Goal: Information Seeking & Learning: Learn about a topic

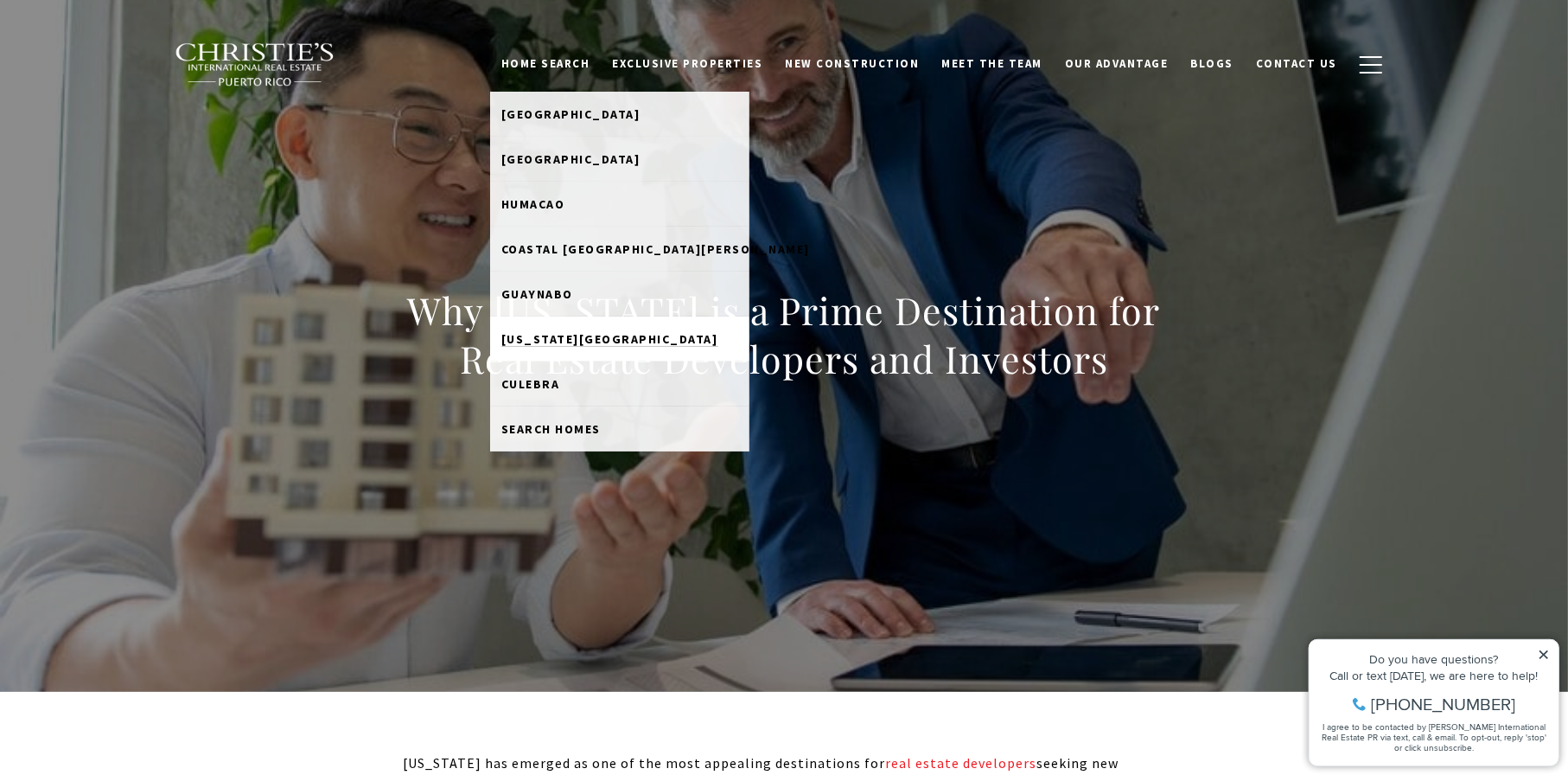
click at [553, 333] on span "[US_STATE][GEOGRAPHIC_DATA]" at bounding box center [610, 339] width 217 height 16
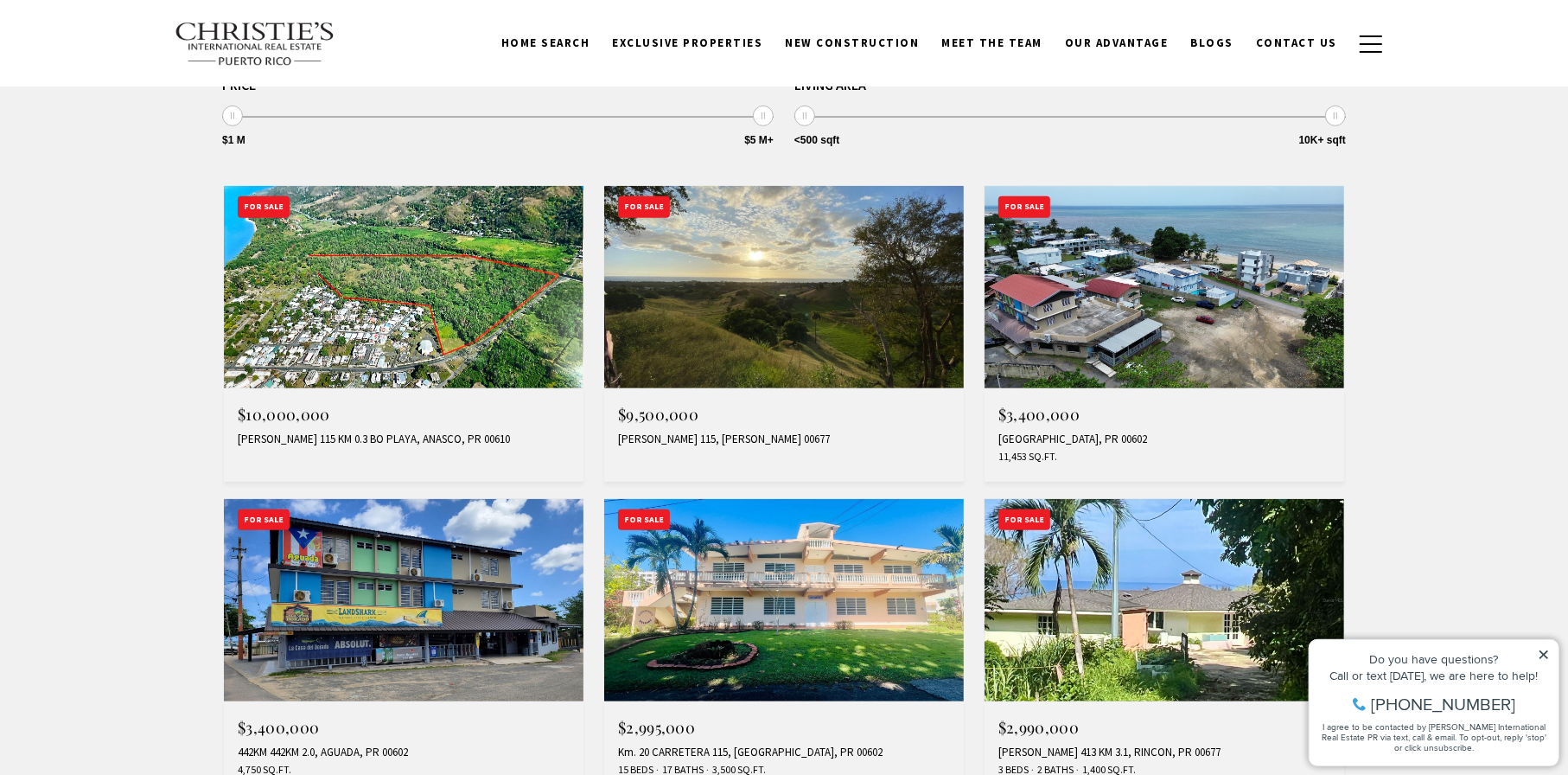
scroll to position [346, 0]
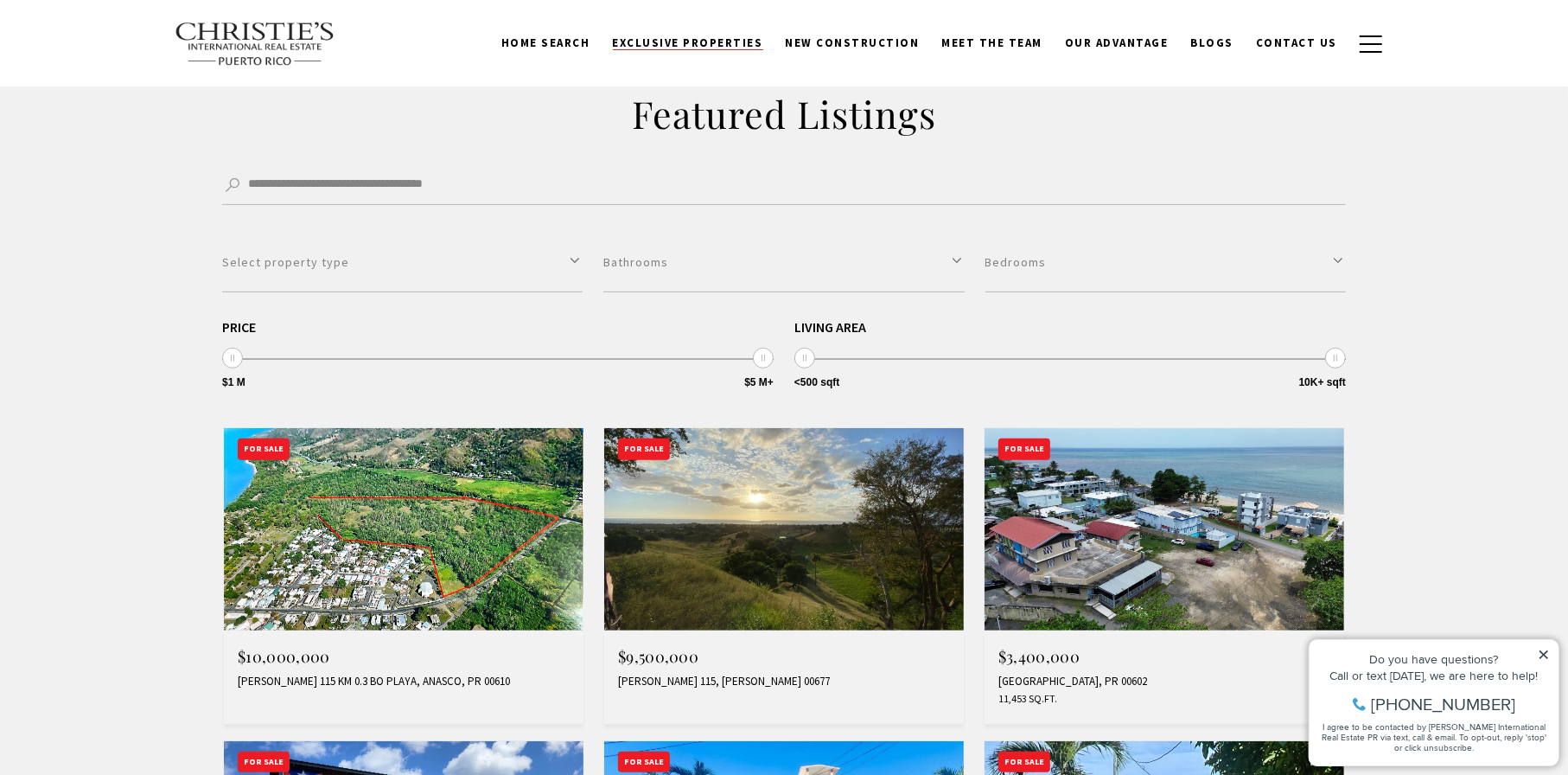
click at [688, 39] on span "Exclusive Properties" at bounding box center [688, 42] width 150 height 15
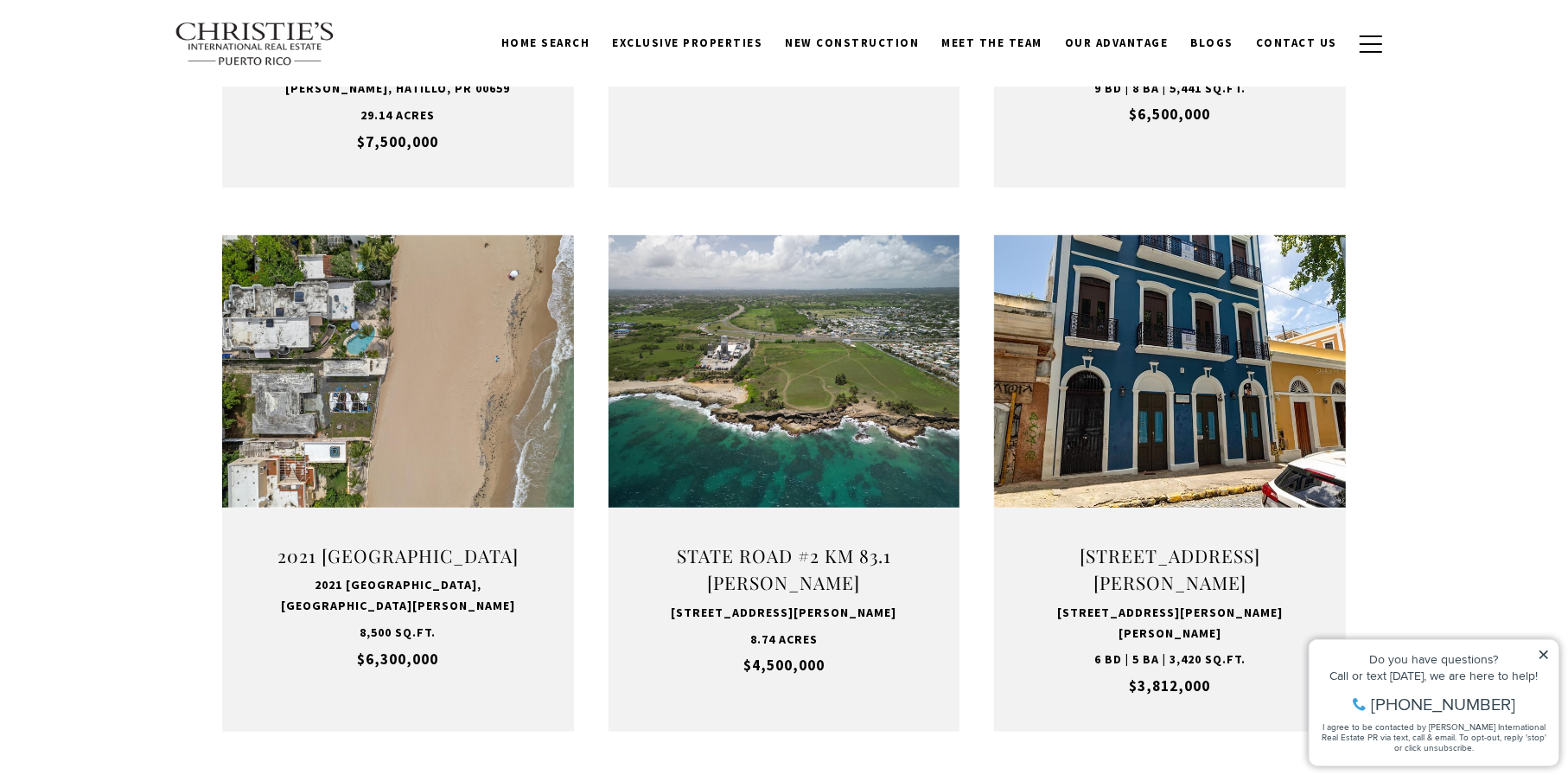
scroll to position [692, 0]
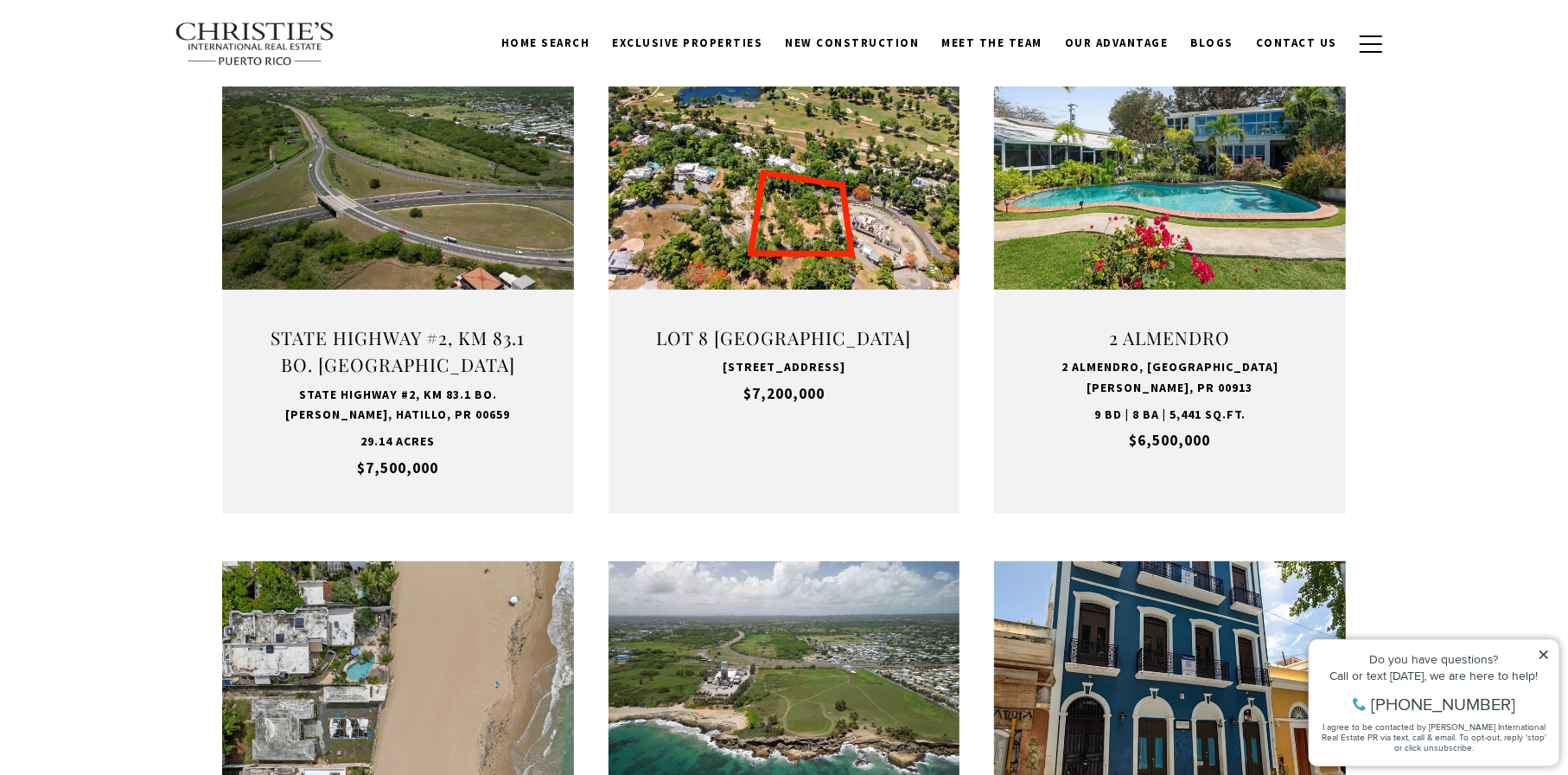
click at [864, 25] on div "Home Search Dorado Beach Rio Grande Humacao Coastal San Juan Guaynabo Puerto Ri…" at bounding box center [784, 44] width 1218 height 63
click at [864, 36] on span "New Construction" at bounding box center [852, 42] width 134 height 15
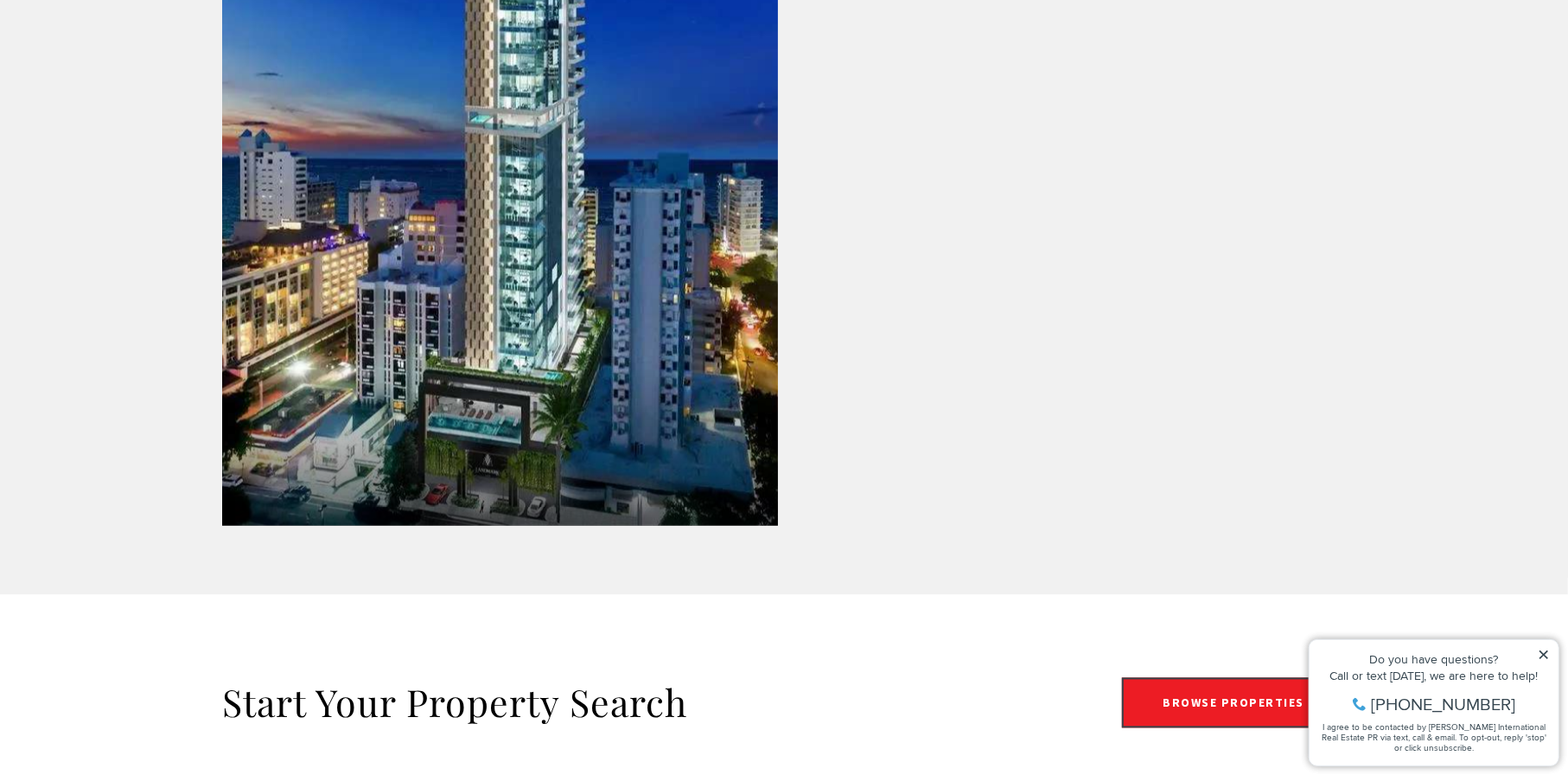
scroll to position [2766, 0]
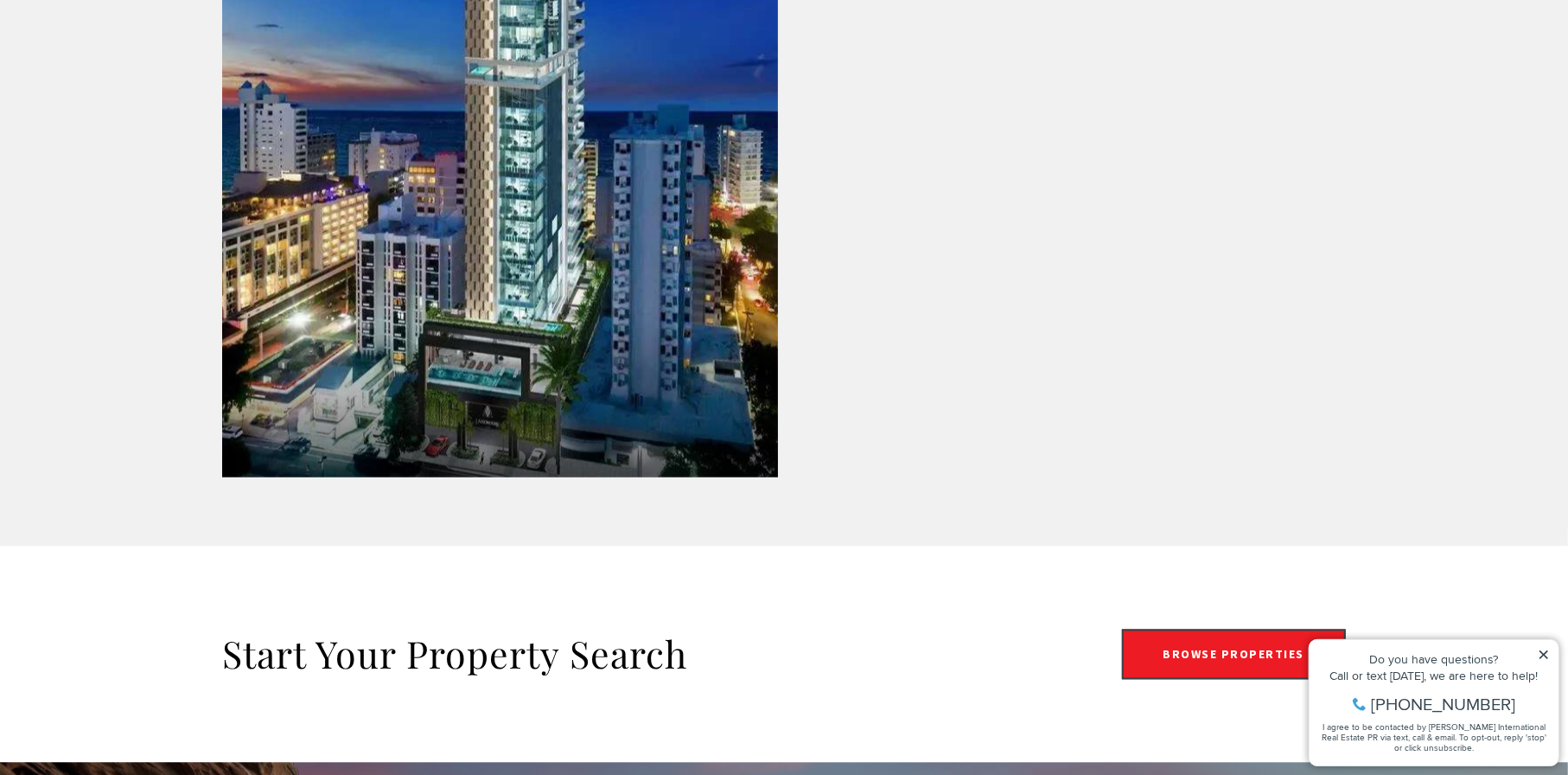
click at [377, 147] on link at bounding box center [500, 138] width 556 height 678
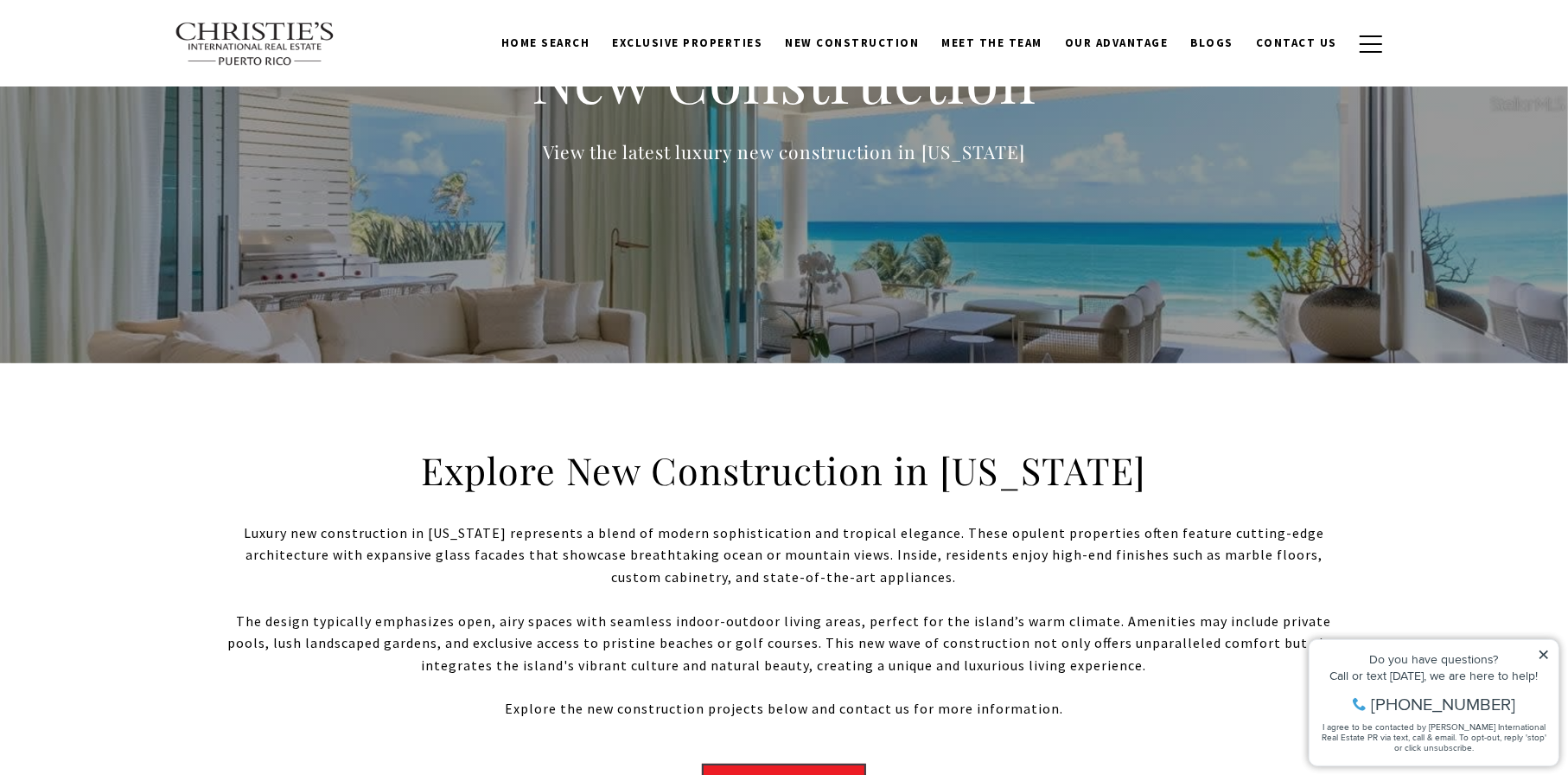
scroll to position [0, 0]
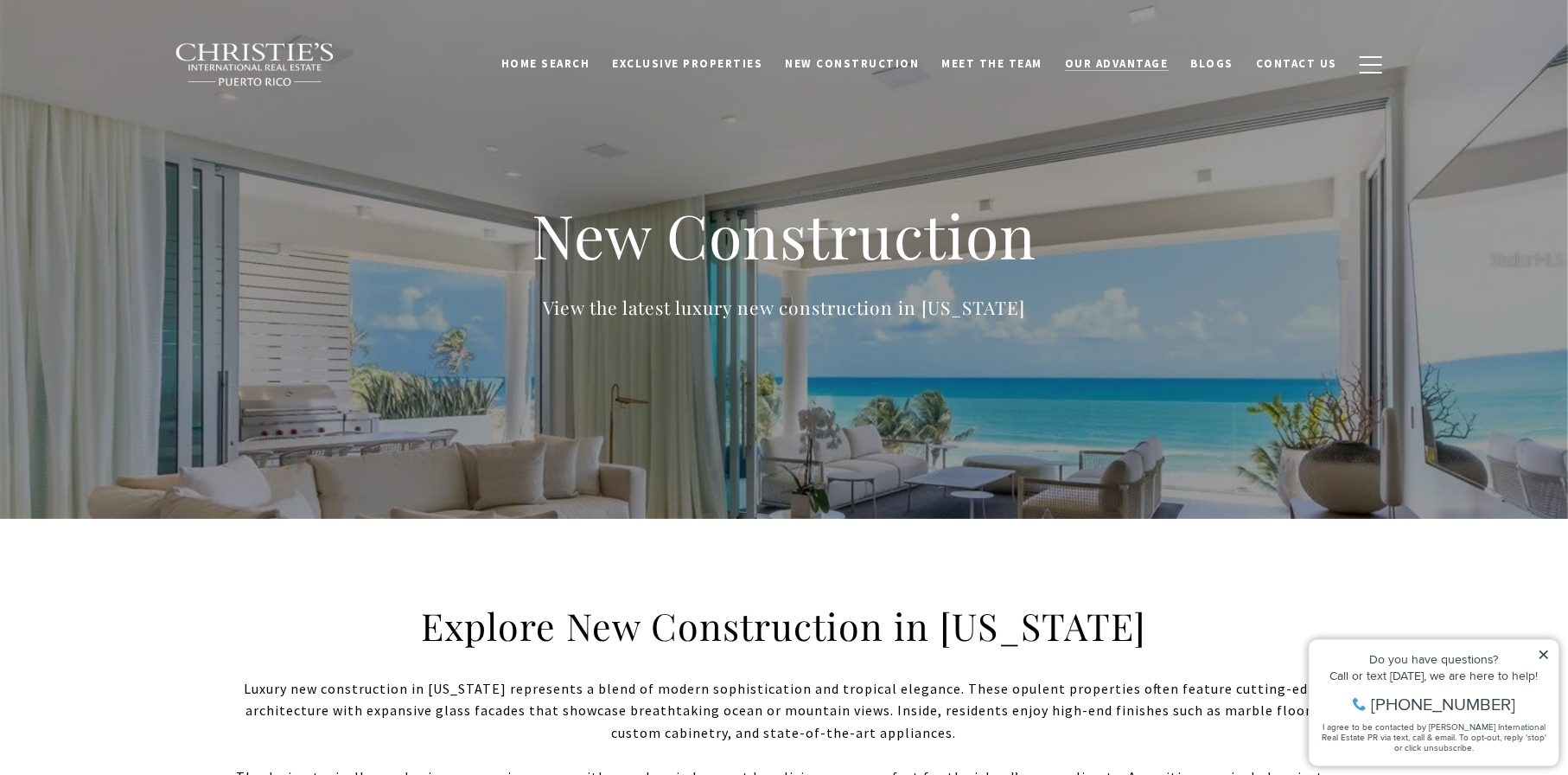
click at [1106, 63] on span "Our Advantage" at bounding box center [1116, 63] width 104 height 15
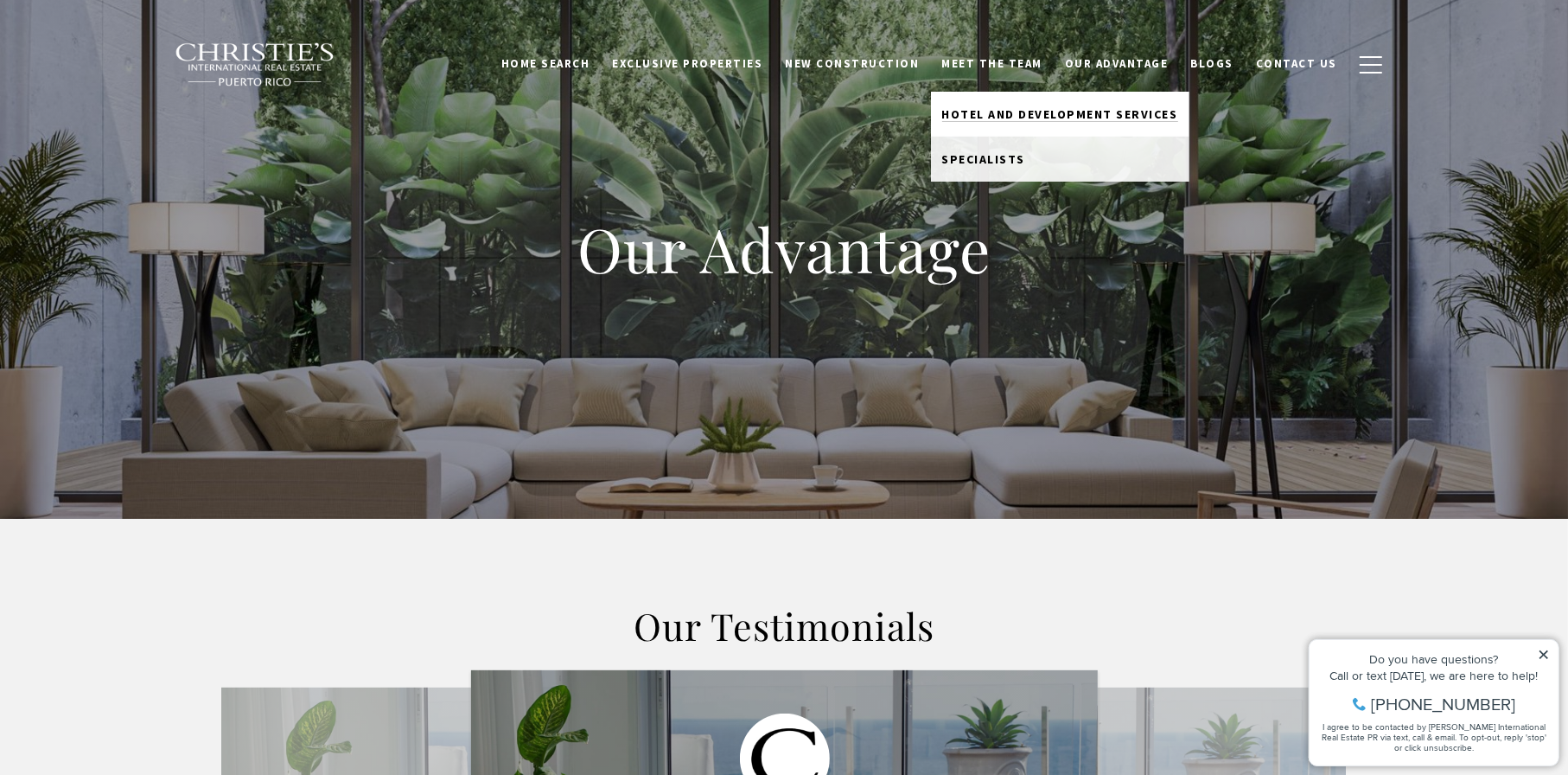
click at [991, 107] on span "Hotel and Development Services" at bounding box center [1059, 114] width 236 height 16
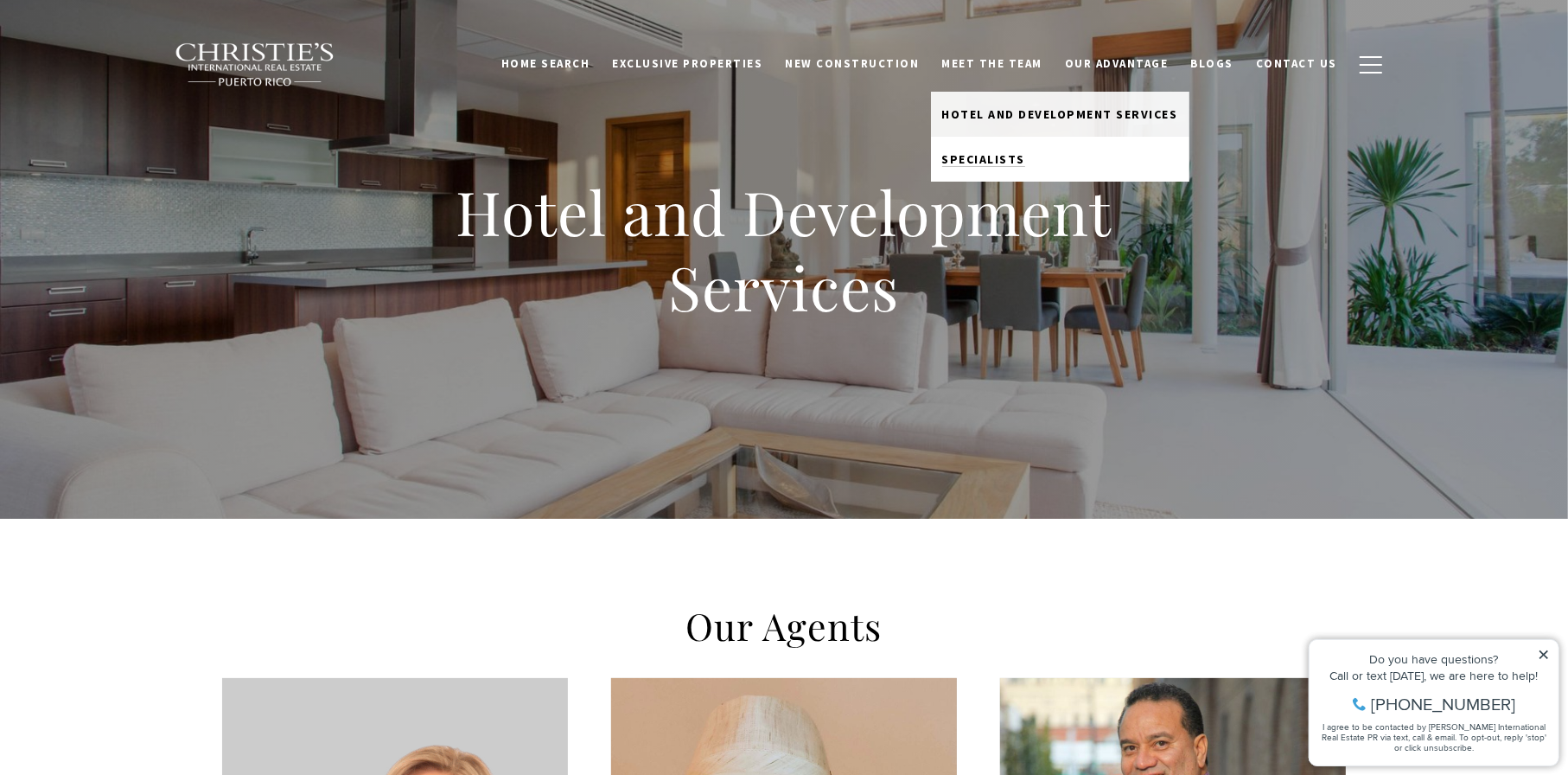
click at [1037, 175] on link "Specialists" at bounding box center [1060, 158] width 258 height 45
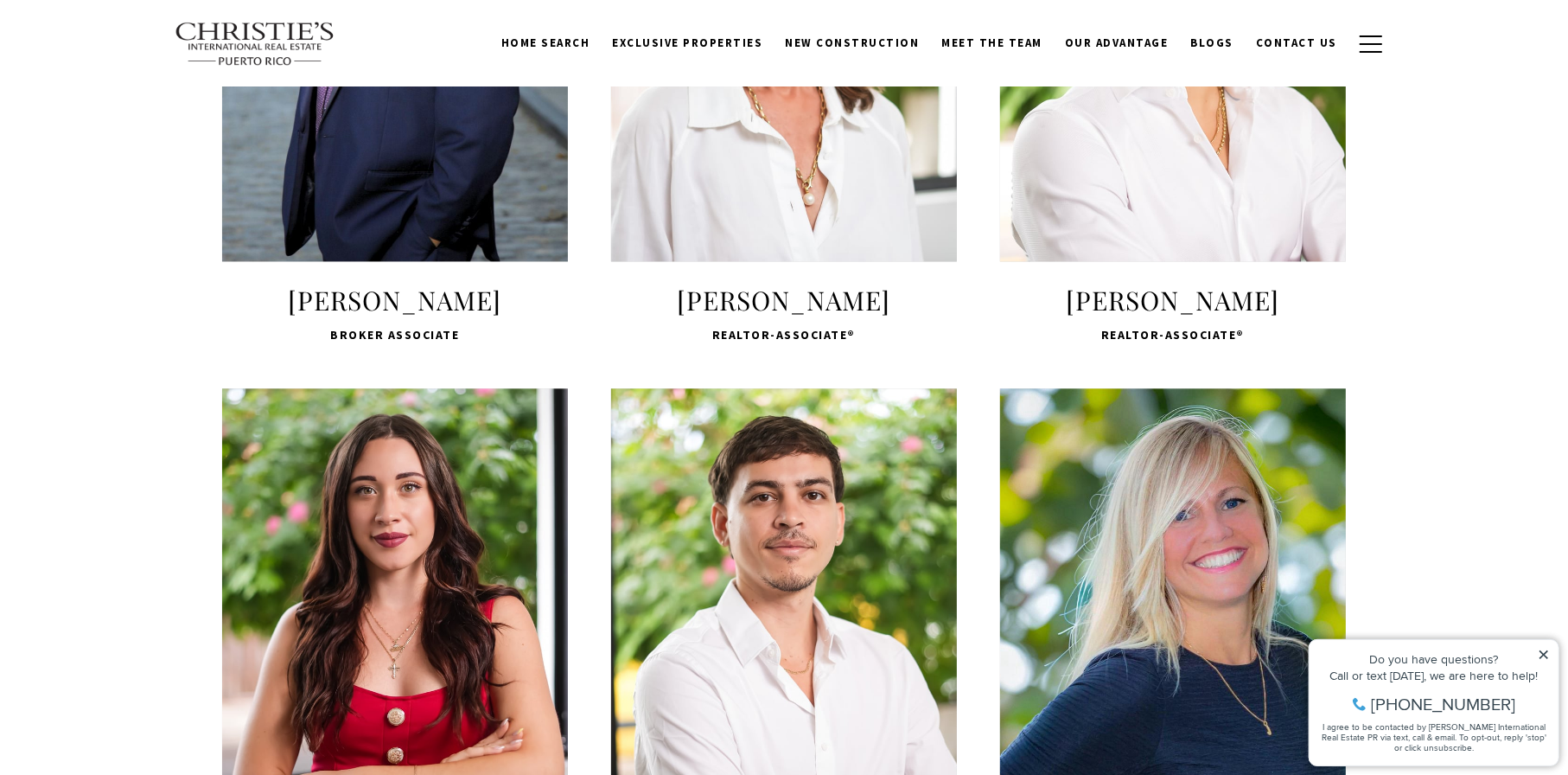
scroll to position [2766, 0]
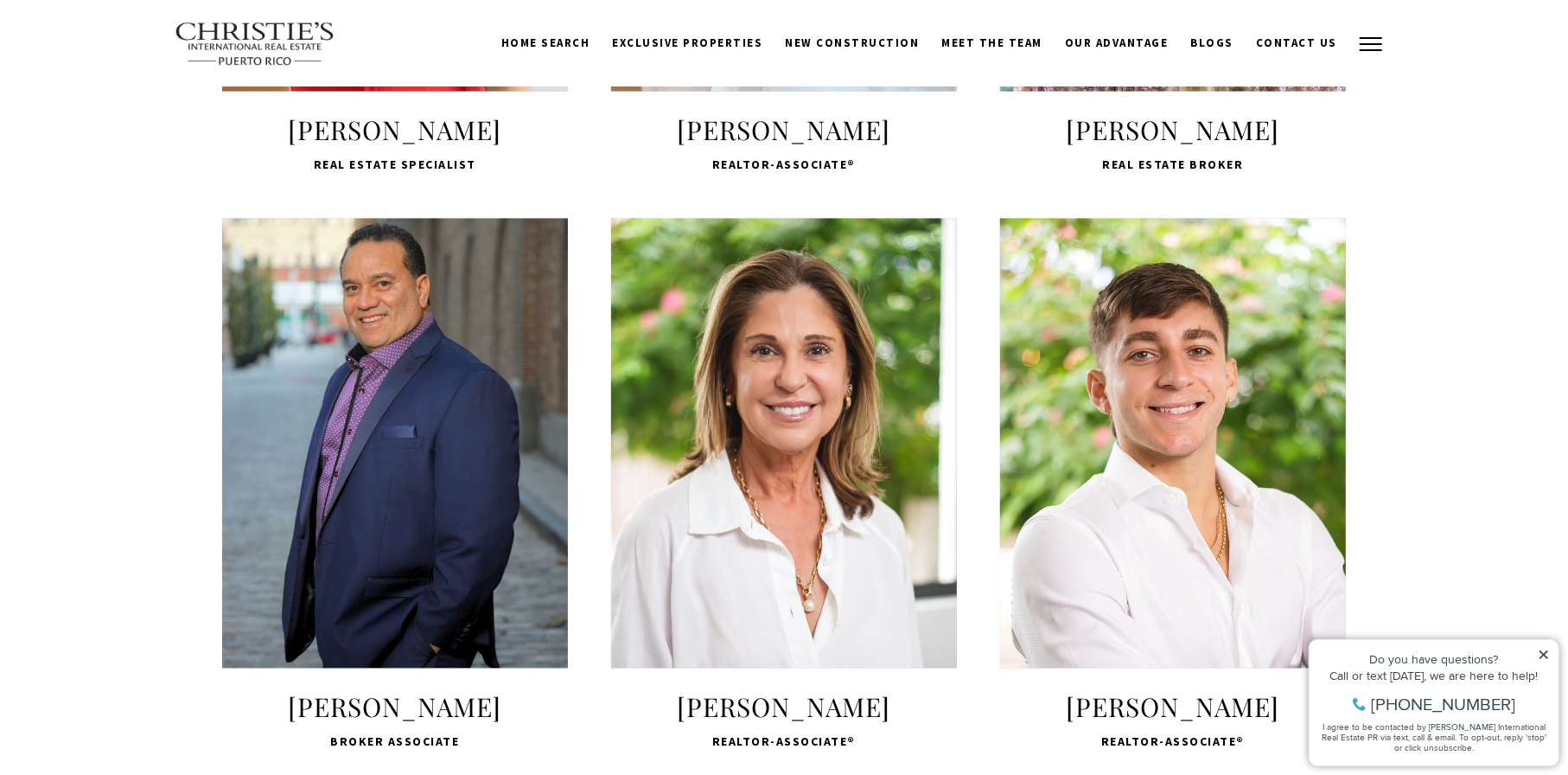
click at [1373, 43] on span "button" at bounding box center [1371, 44] width 23 height 2
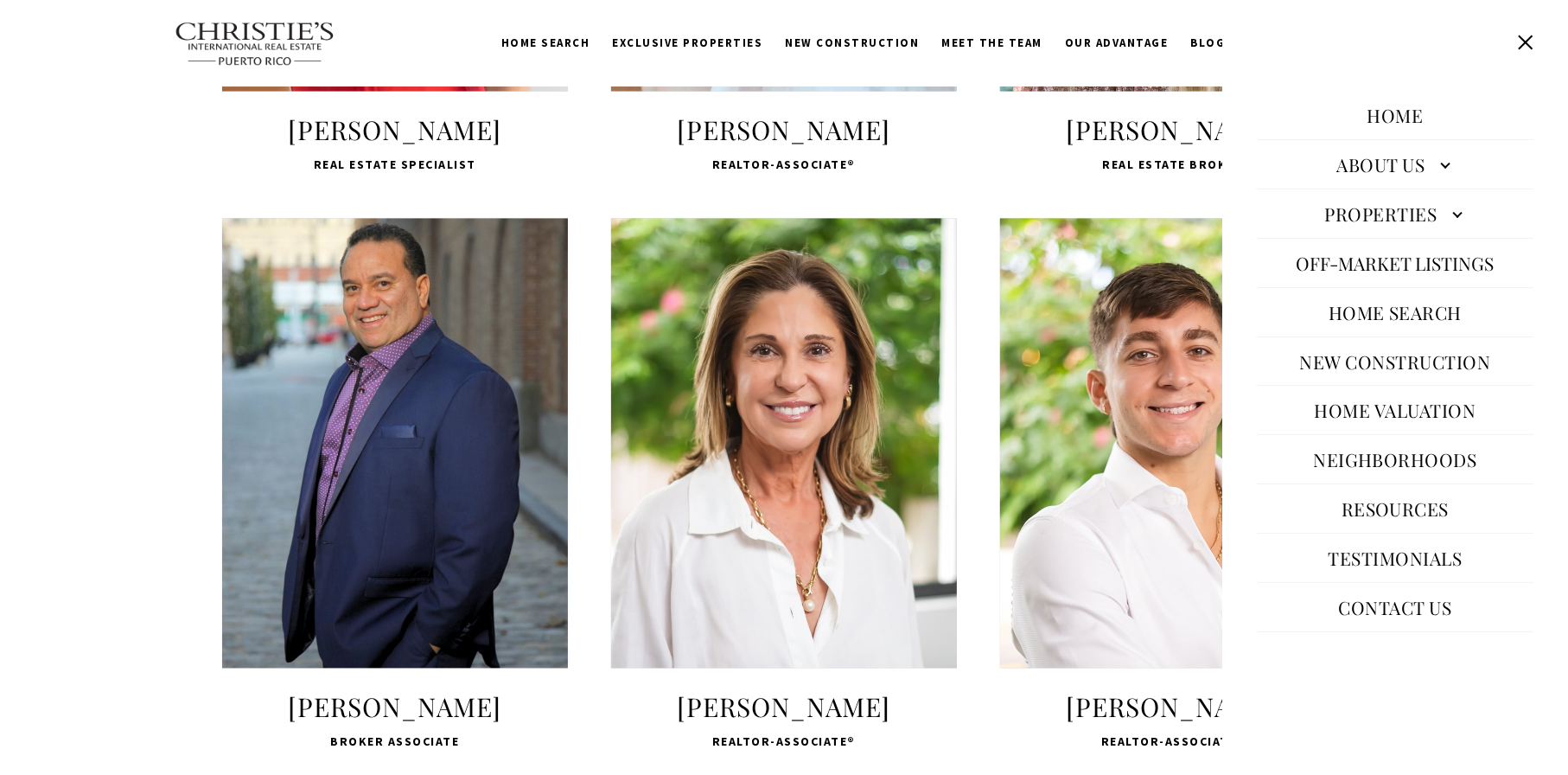
click at [1374, 459] on link "Neighborhoods" at bounding box center [1395, 459] width 182 height 41
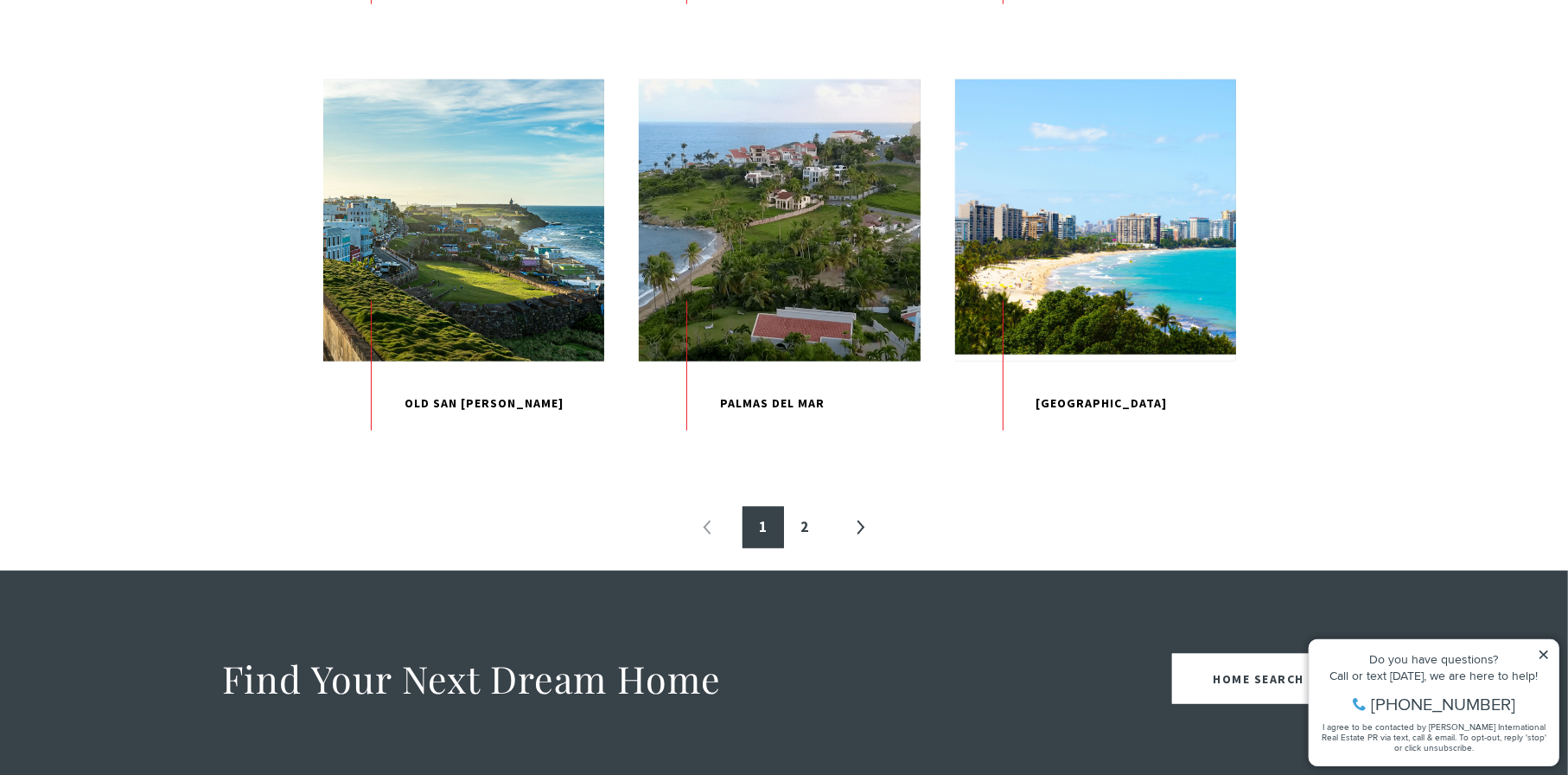
scroll to position [1815, 0]
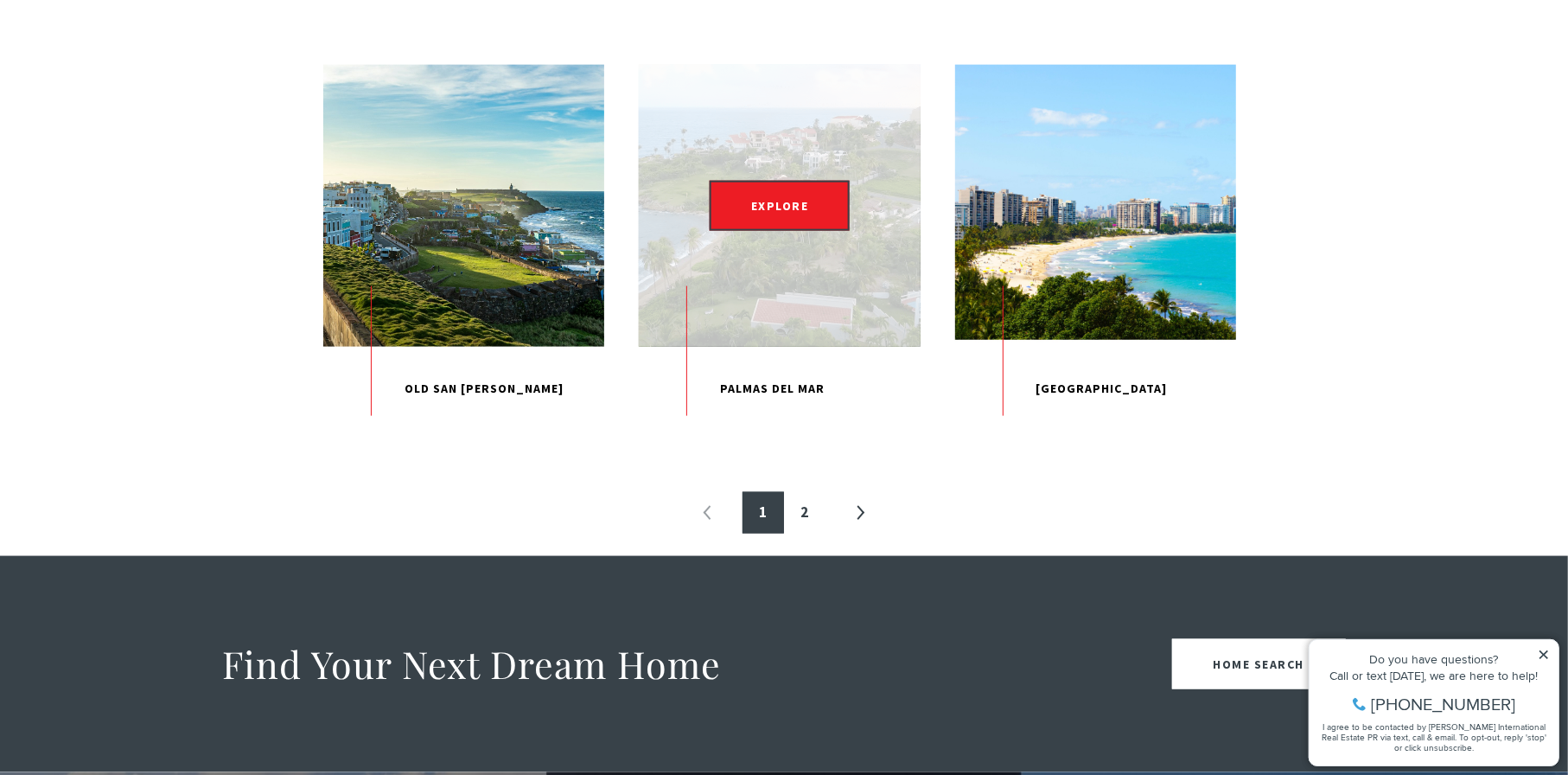
click at [785, 326] on div "EXPLORE" at bounding box center [779, 206] width 281 height 281
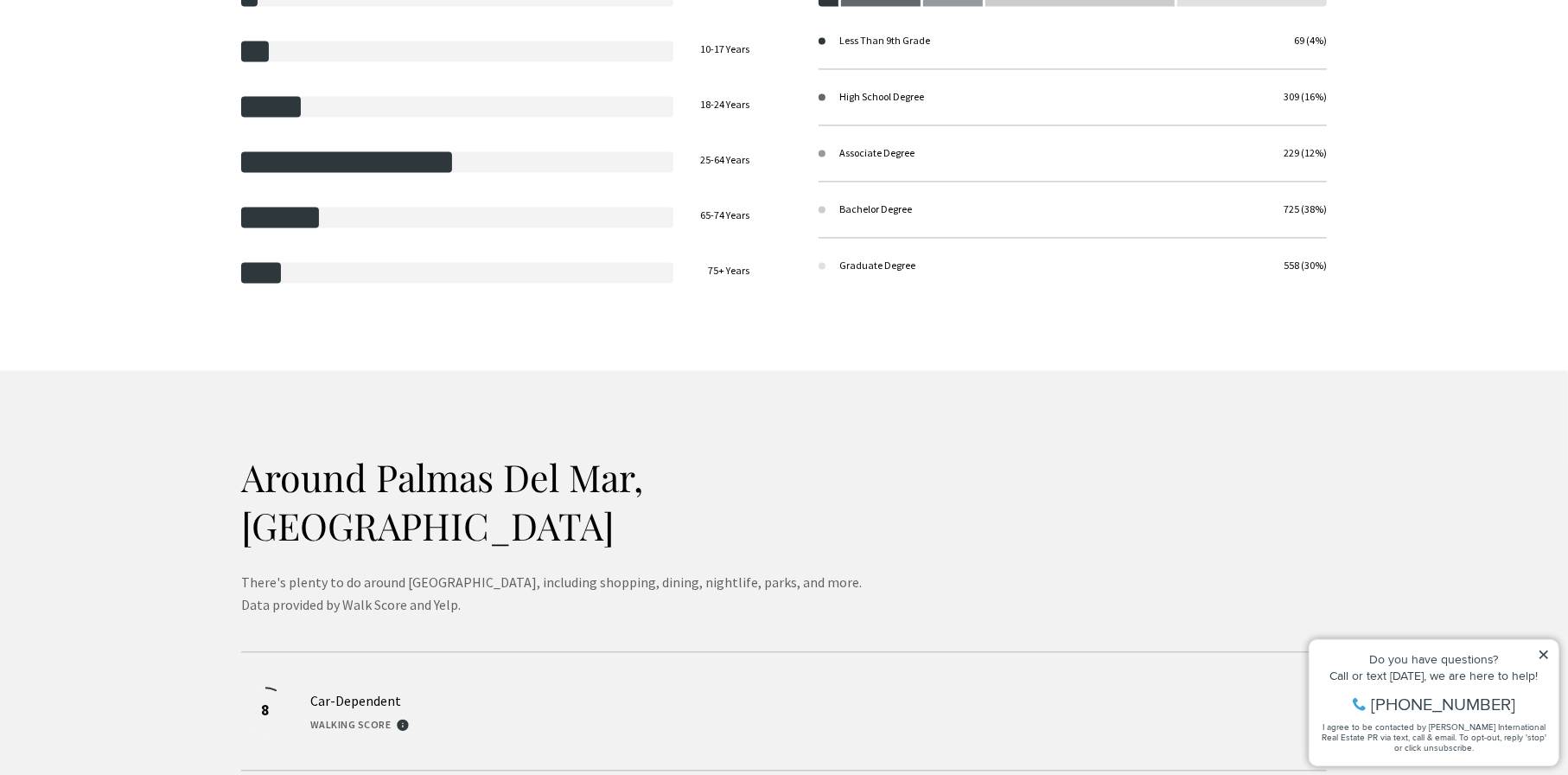
scroll to position [3112, 0]
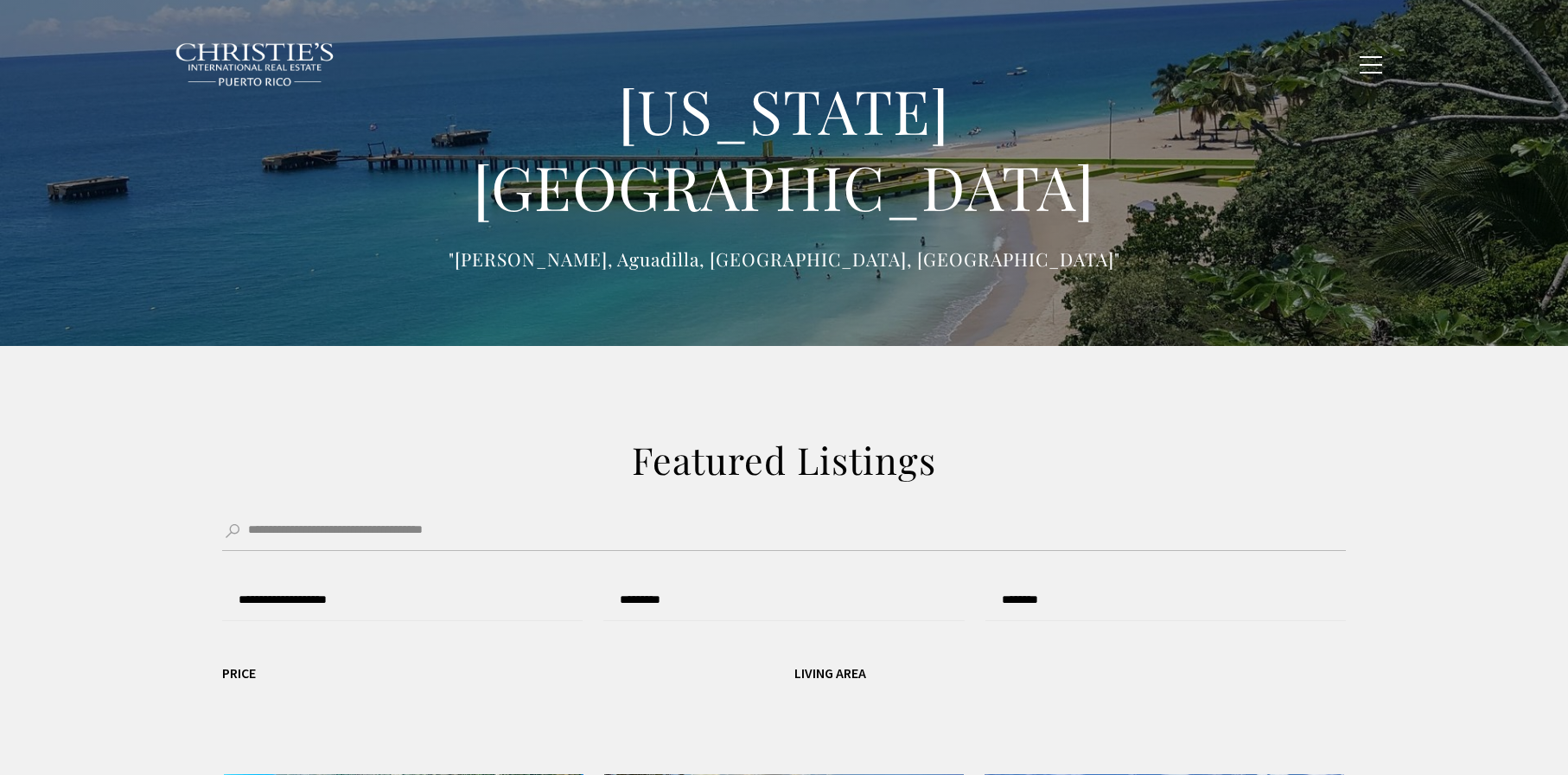
type input "**********"
type input "*********"
